Goal: Find specific page/section: Find specific page/section

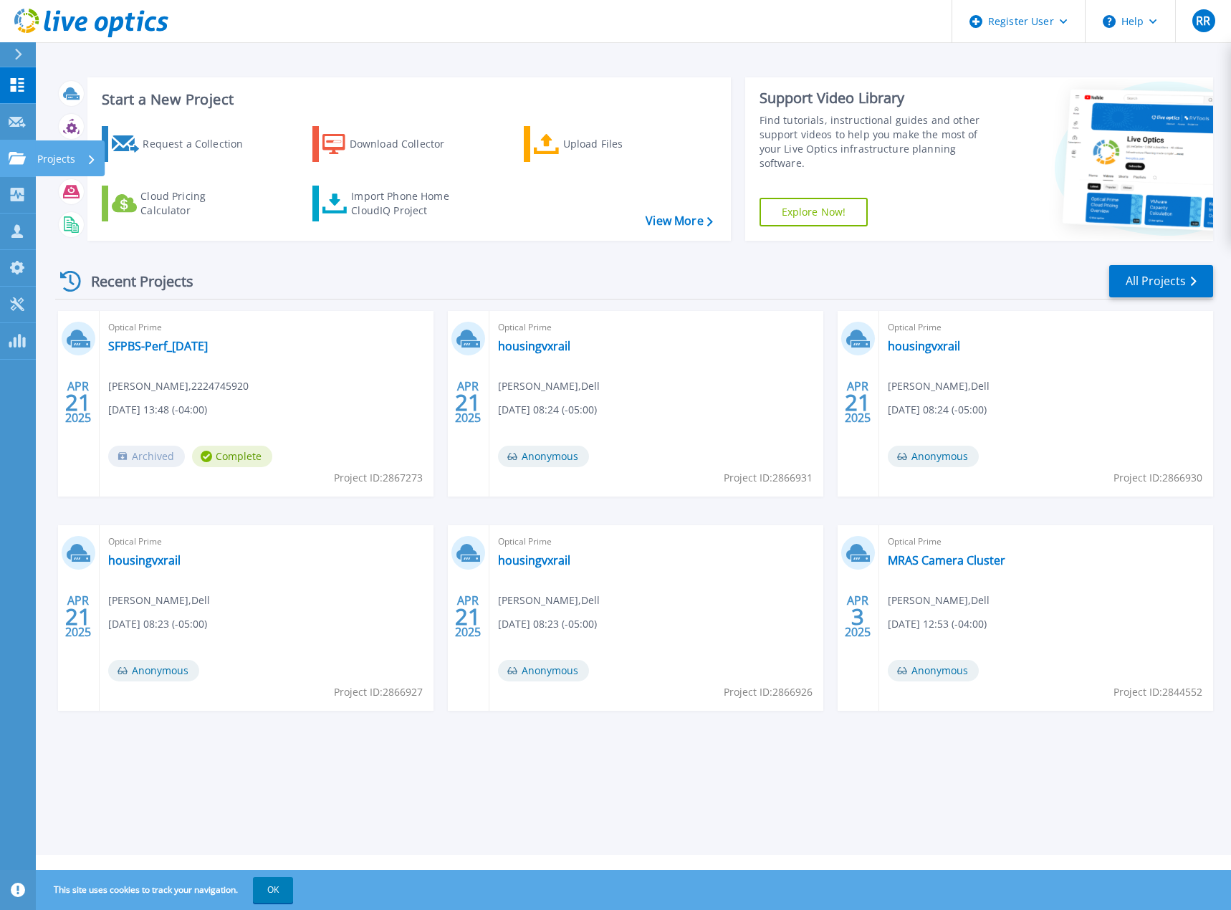
click at [18, 170] on link "Projects Projects" at bounding box center [18, 158] width 36 height 37
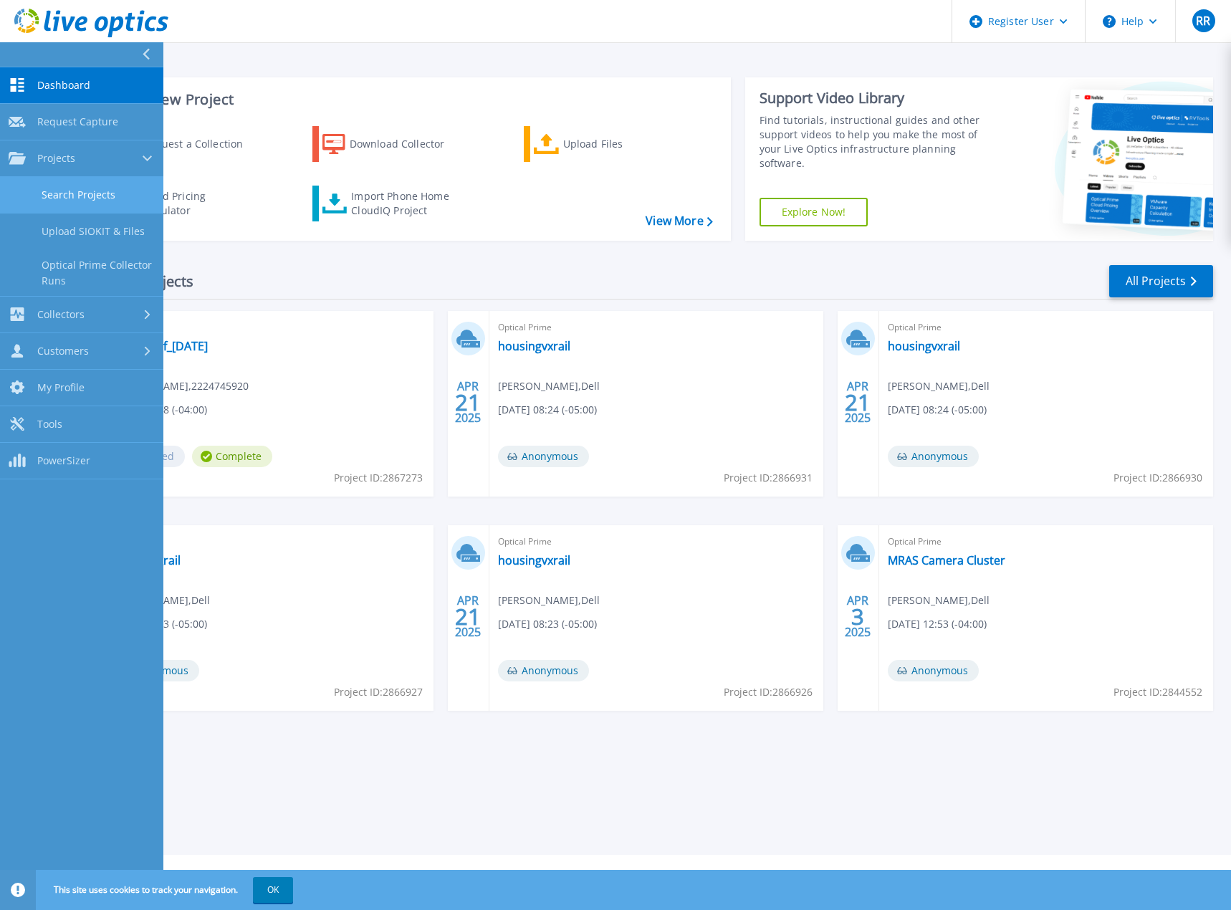
click at [66, 193] on link "Search Projects" at bounding box center [81, 195] width 163 height 37
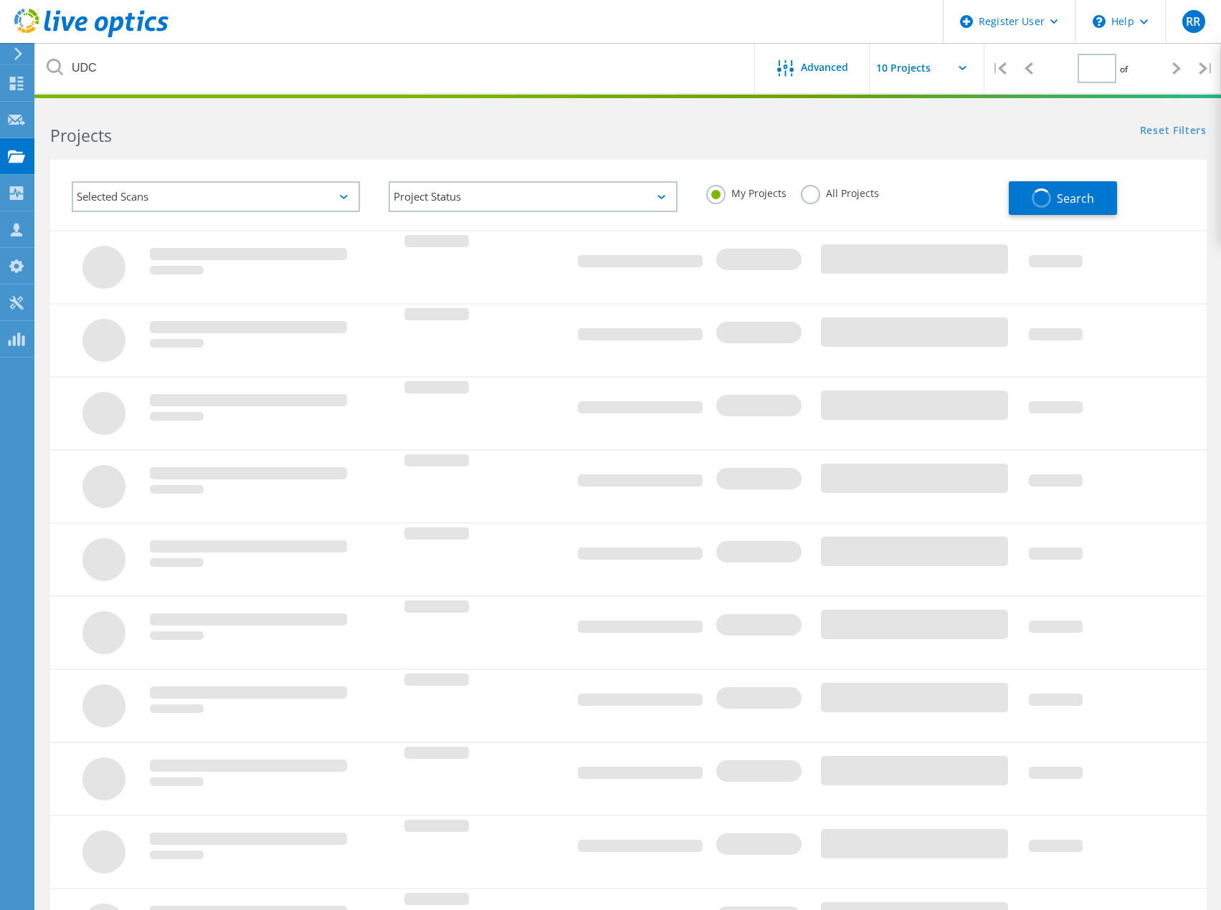
type input "1"
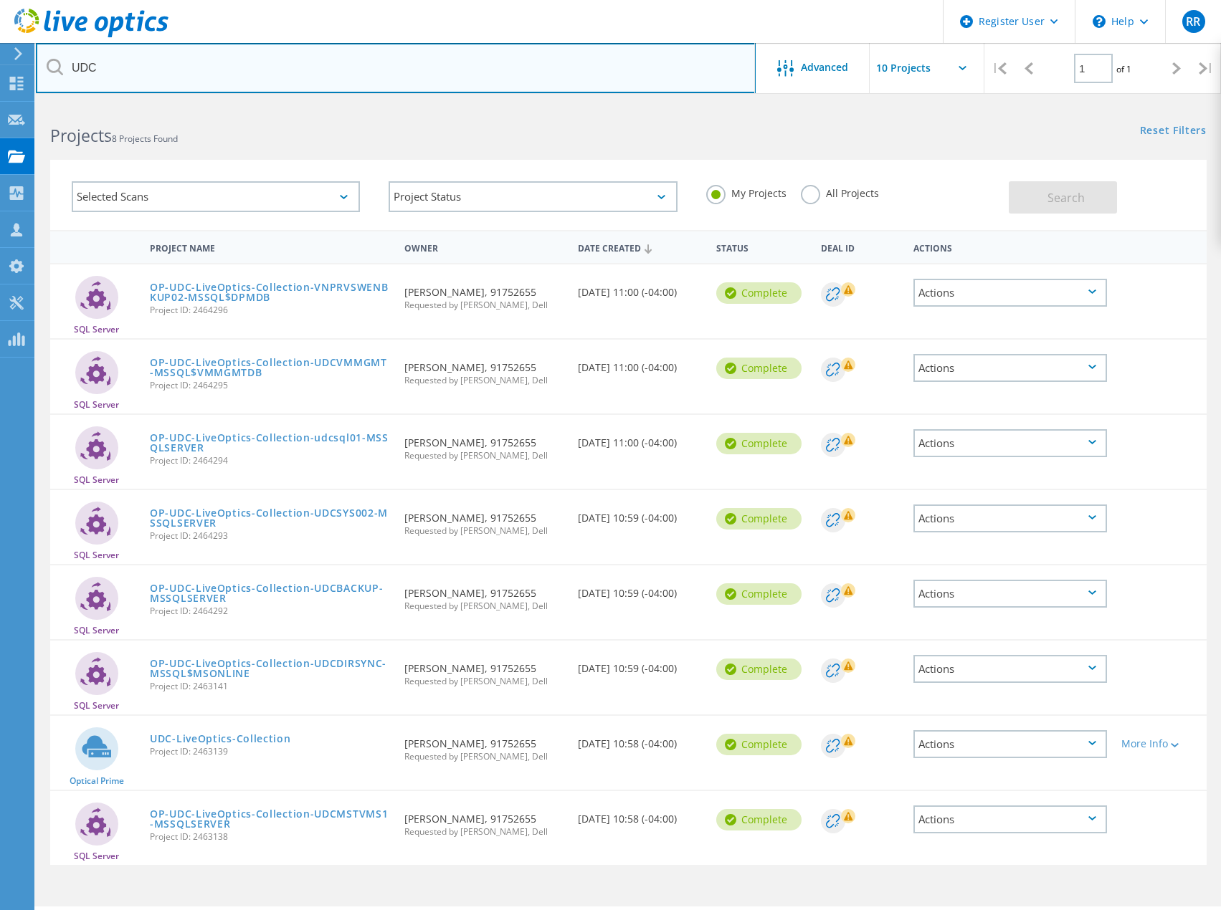
drag, startPoint x: 156, startPoint y: 62, endPoint x: 65, endPoint y: 62, distance: 91.7
click at [65, 62] on input "UDC" at bounding box center [396, 68] width 720 height 50
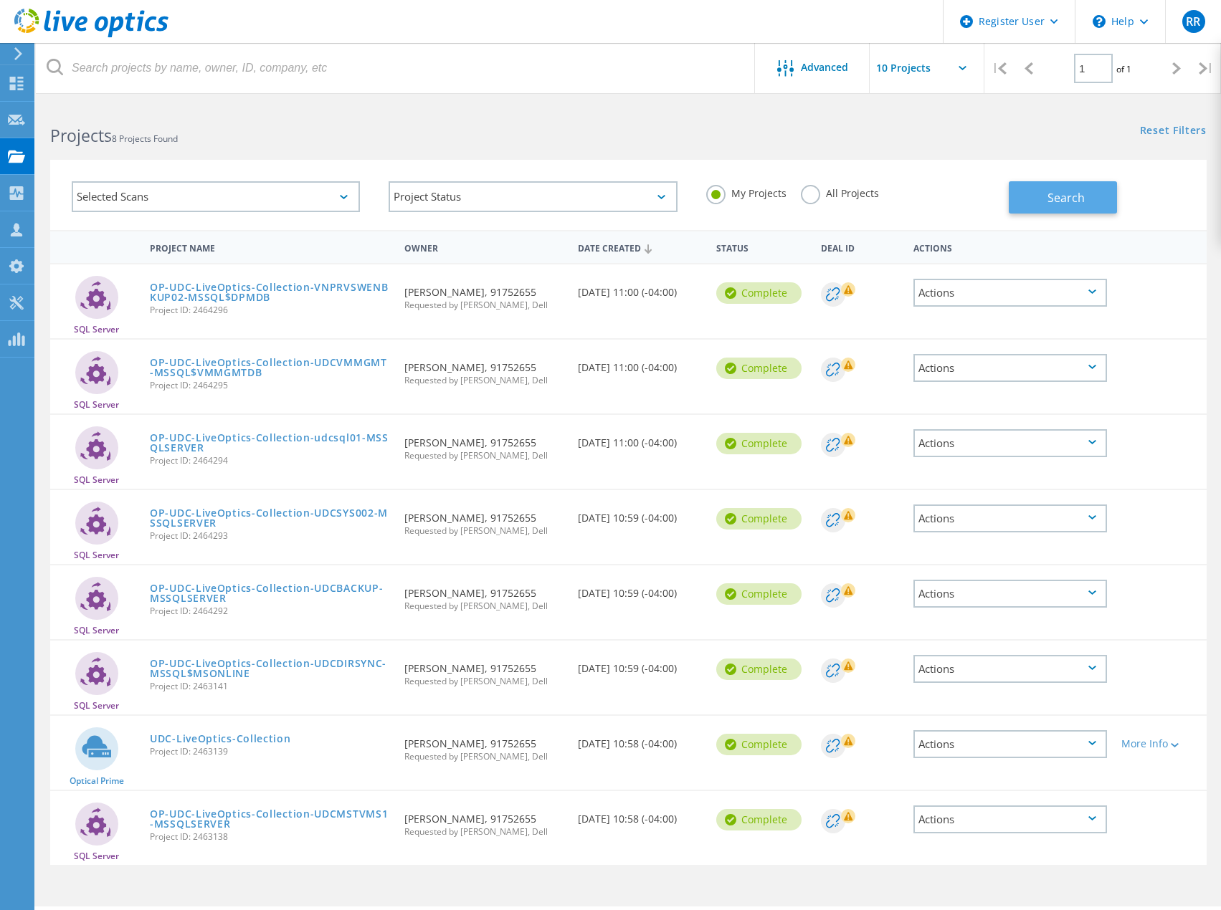
click at [1031, 201] on button "Search" at bounding box center [1062, 197] width 108 height 32
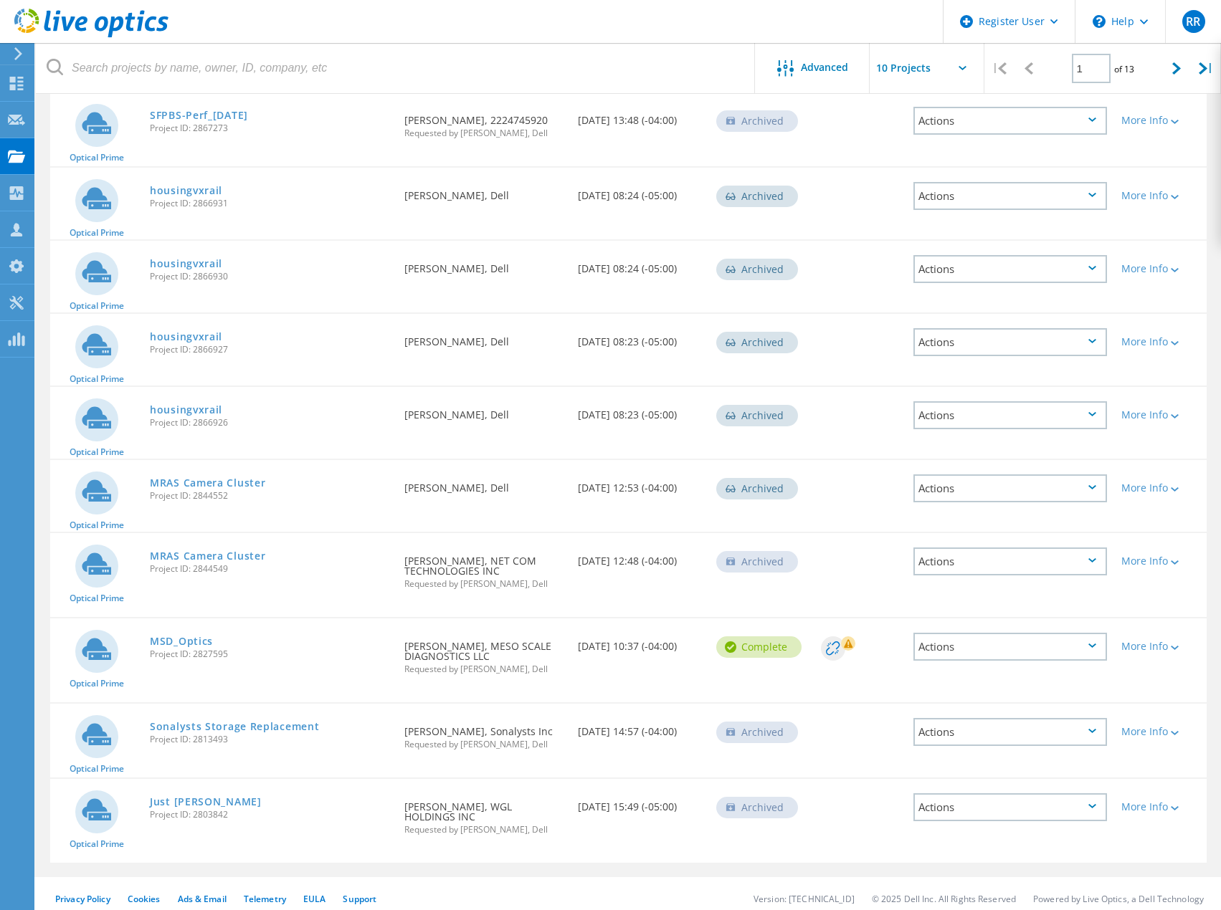
scroll to position [182, 0]
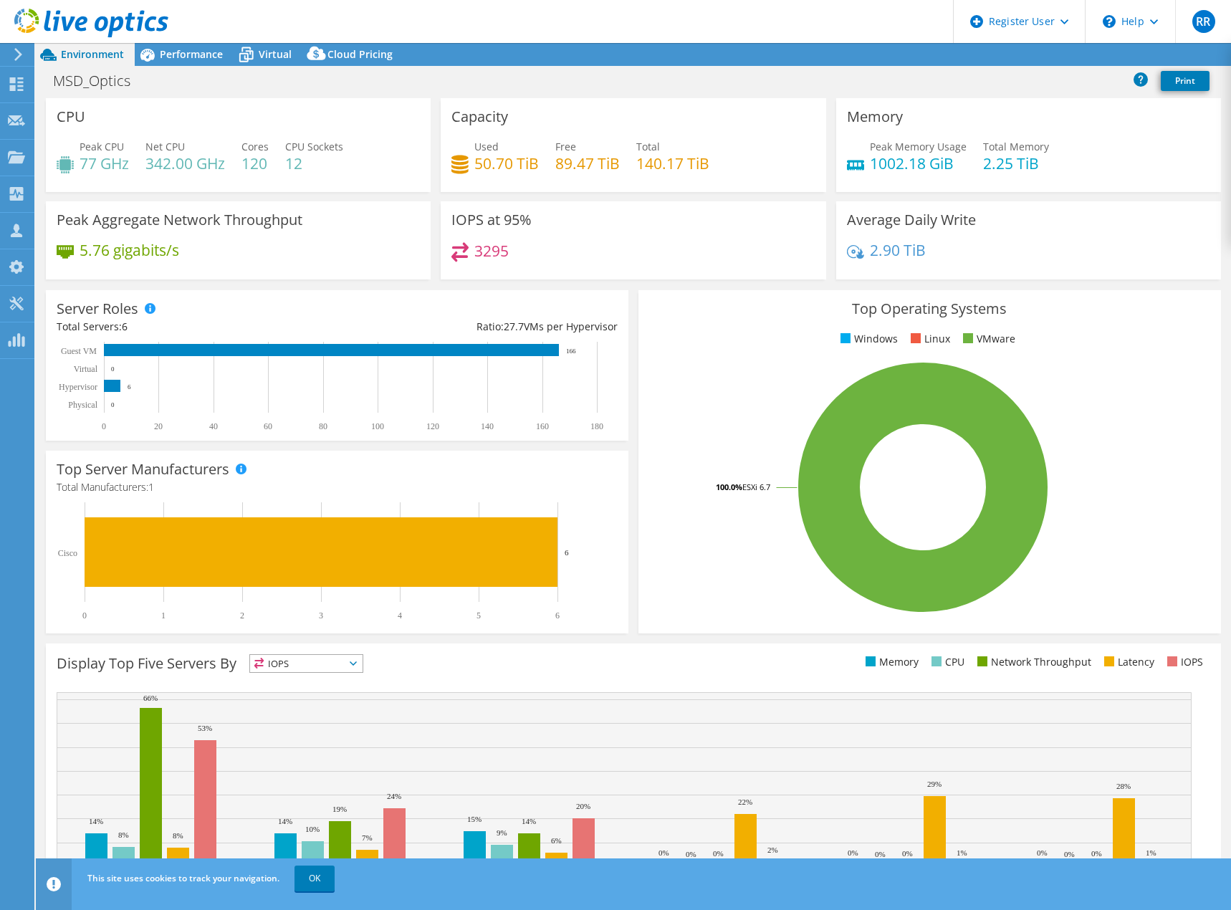
select select "USD"
click at [201, 49] on span "Performance" at bounding box center [191, 54] width 63 height 14
